Goal: Navigation & Orientation: Find specific page/section

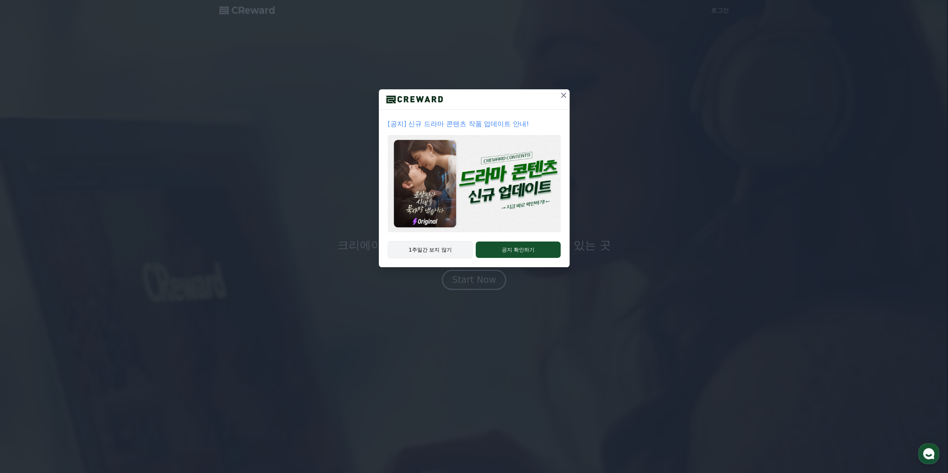
click at [442, 253] on button "1주일간 보지 않기" at bounding box center [430, 249] width 85 height 17
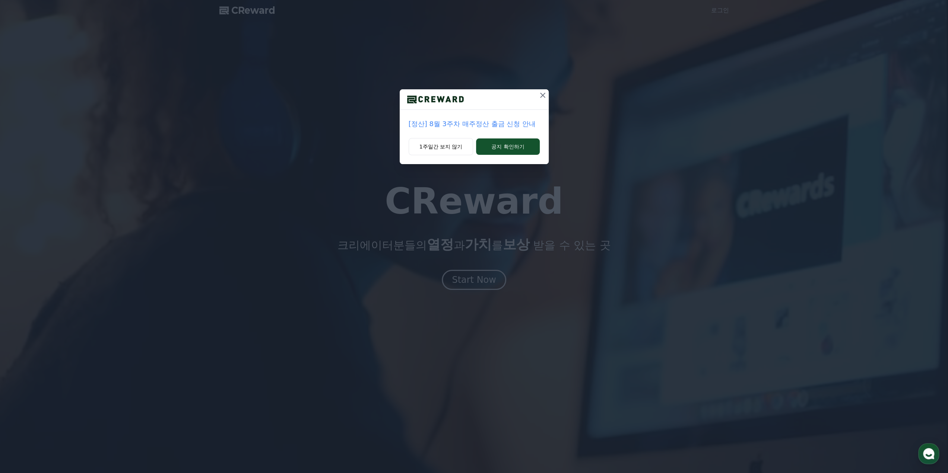
click at [475, 283] on div "[정산] 8월 3주차 매주정산 출금 신청 안내 1주일간 보지 않기 공지 확인하기" at bounding box center [474, 236] width 948 height 473
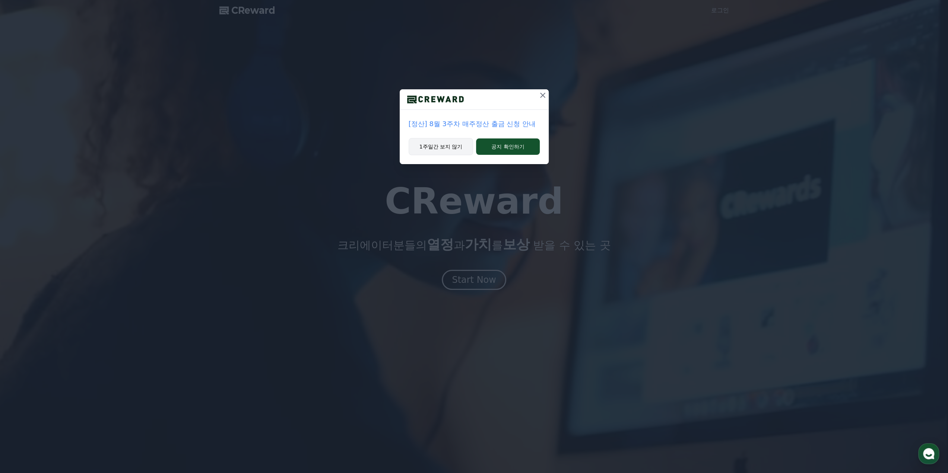
click at [443, 147] on button "1주일간 보지 않기" at bounding box center [440, 146] width 65 height 17
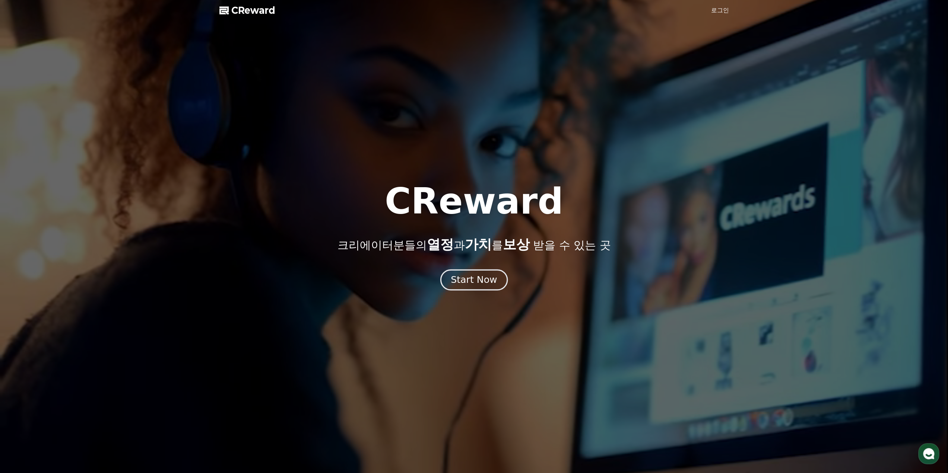
click at [478, 281] on div "Start Now" at bounding box center [473, 280] width 46 height 13
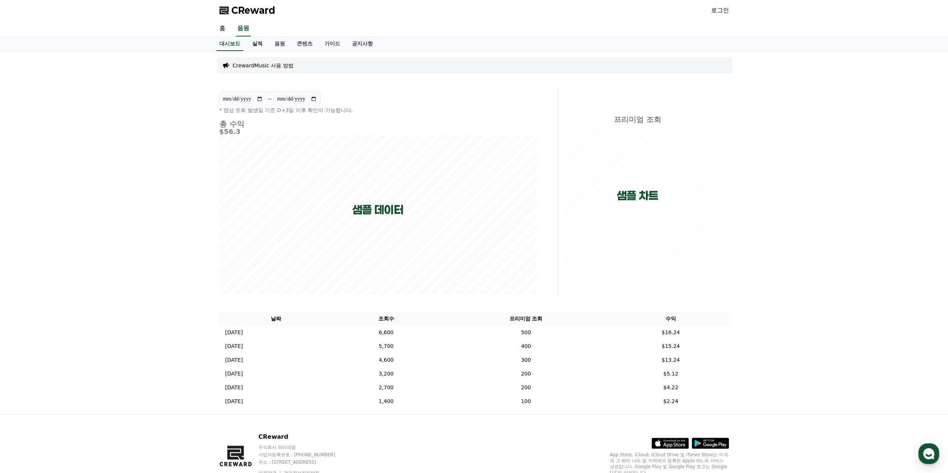
click at [257, 41] on link "실적" at bounding box center [257, 44] width 22 height 14
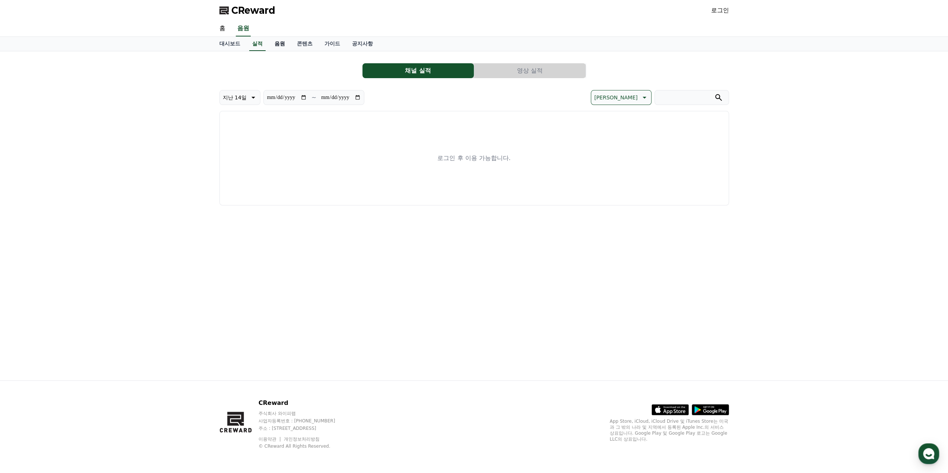
click at [274, 48] on link "음원" at bounding box center [279, 44] width 22 height 14
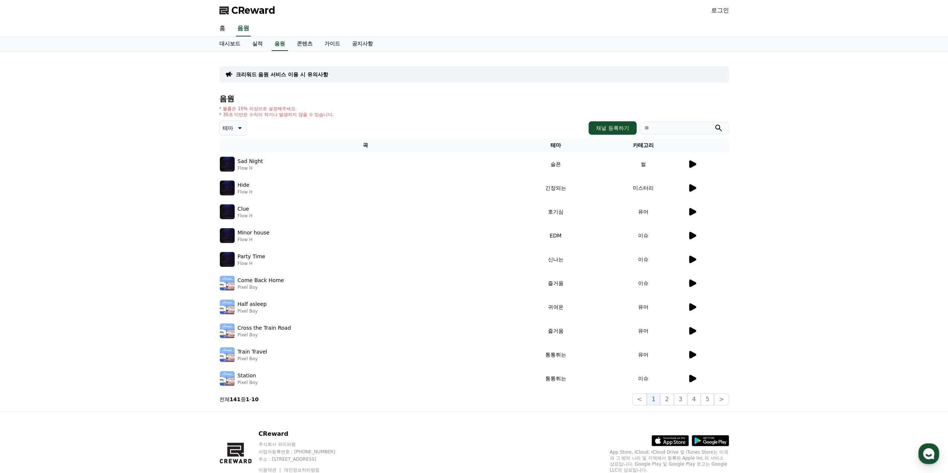
click at [686, 164] on td "썰" at bounding box center [642, 164] width 87 height 24
click at [688, 164] on icon at bounding box center [691, 164] width 9 height 9
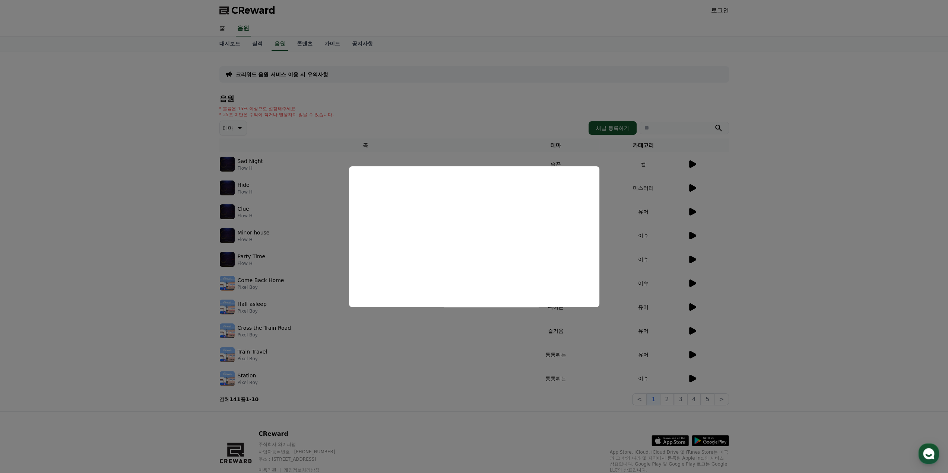
click at [496, 350] on button "close modal" at bounding box center [474, 236] width 948 height 473
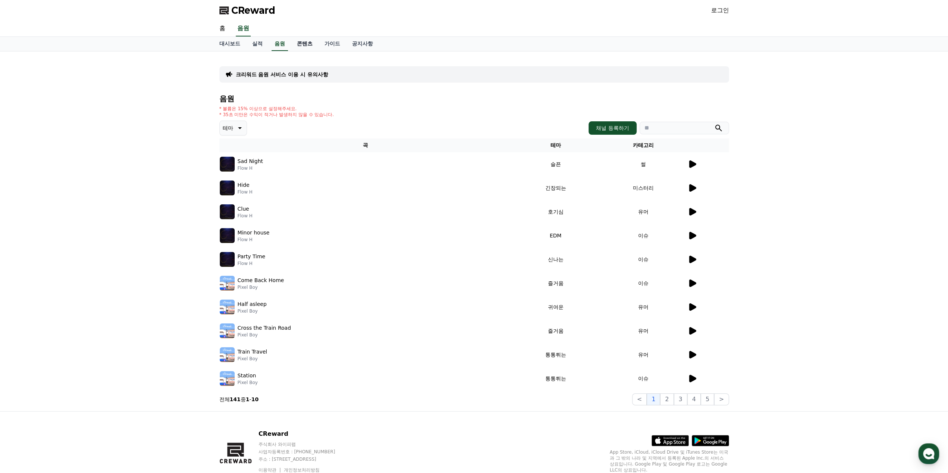
click at [313, 46] on link "콘텐츠" at bounding box center [305, 44] width 28 height 14
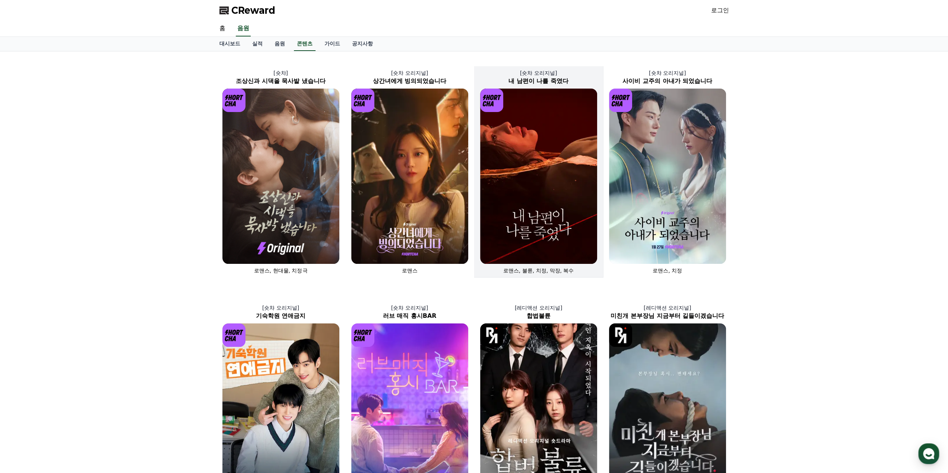
click at [537, 214] on img at bounding box center [538, 176] width 117 height 175
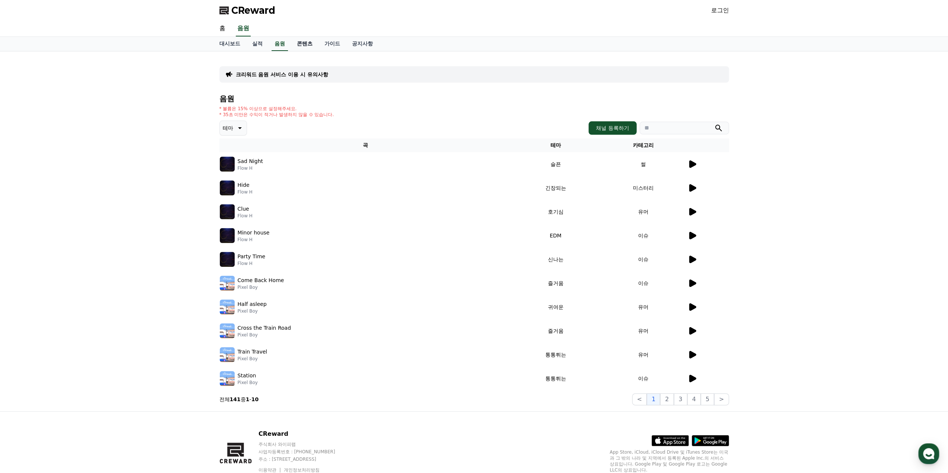
click at [300, 42] on link "콘텐츠" at bounding box center [305, 44] width 28 height 14
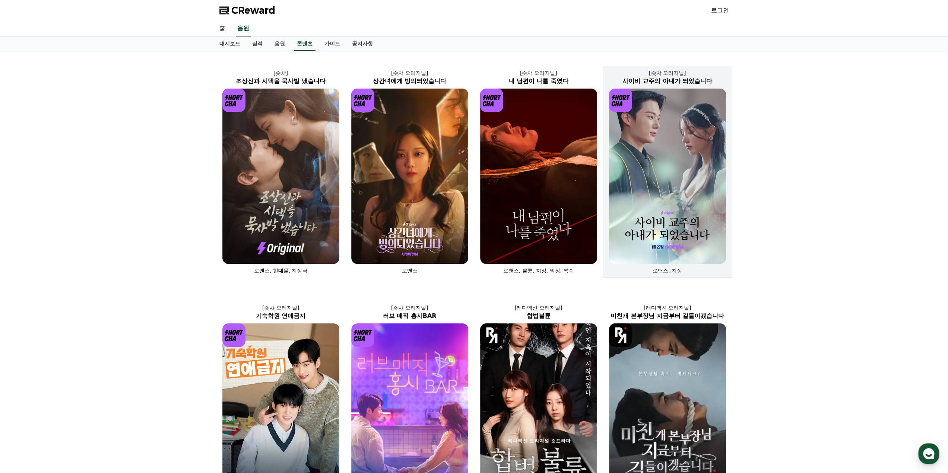
drag, startPoint x: 729, startPoint y: 219, endPoint x: 713, endPoint y: 137, distance: 83.2
click at [252, 48] on link "실적" at bounding box center [257, 44] width 22 height 14
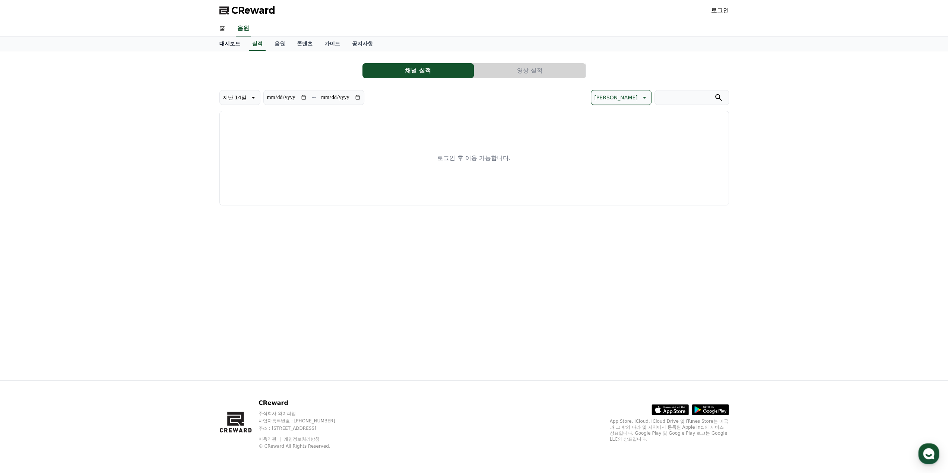
click at [236, 44] on link "대시보드" at bounding box center [229, 44] width 33 height 14
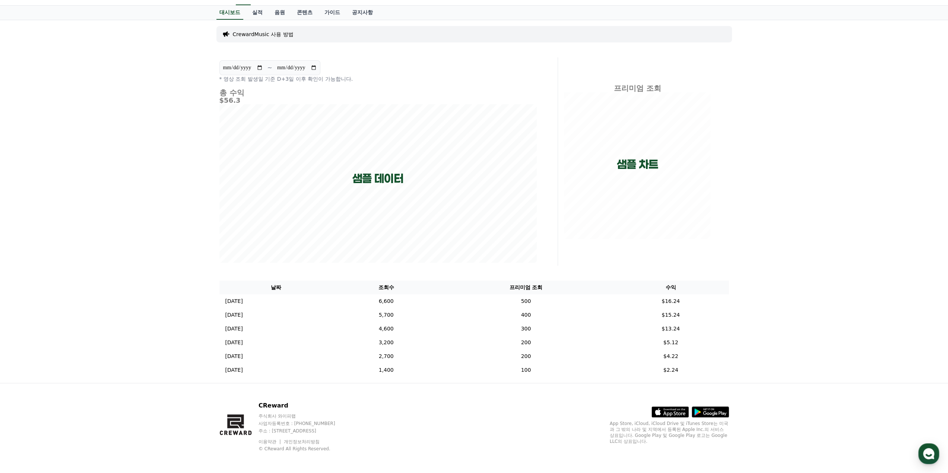
scroll to position [33, 0]
